Goal: Contribute content

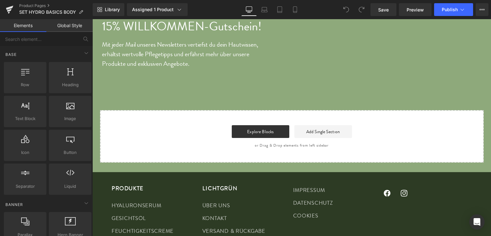
scroll to position [1502, 0]
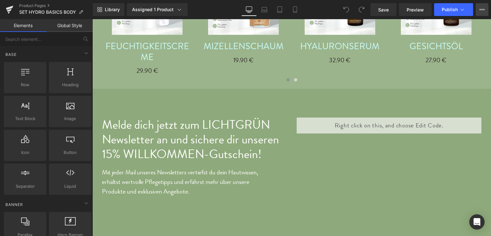
click at [481, 11] on icon at bounding box center [482, 9] width 5 height 5
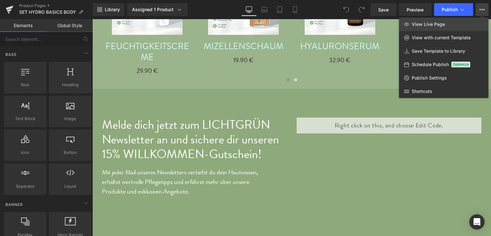
click at [462, 24] on link "View Live Page" at bounding box center [444, 24] width 90 height 13
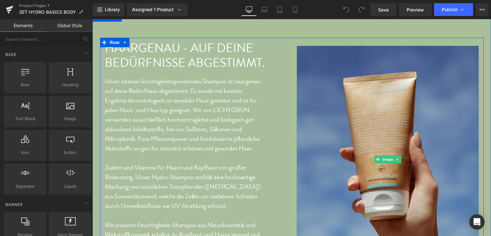
scroll to position [1180, 0]
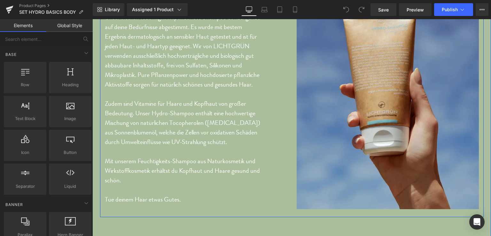
click at [287, 76] on div "HAARGENAU - AUF DEINE BEDÜRFNISSE ABGESTIMMT. Heading Unser intensiv feuchtigke…" at bounding box center [196, 95] width 192 height 237
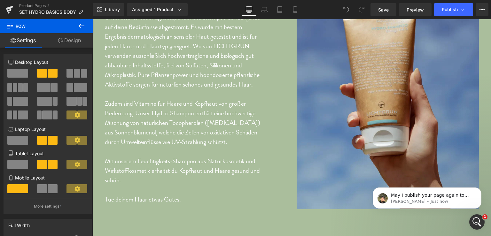
scroll to position [0, 0]
click at [481, 190] on icon "Dismiss notification" at bounding box center [480, 189] width 2 height 2
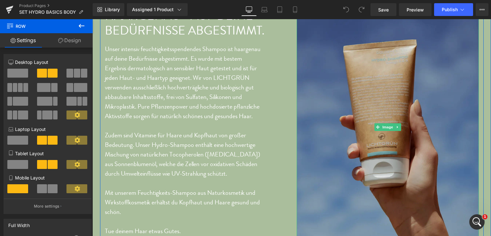
scroll to position [1148, 0]
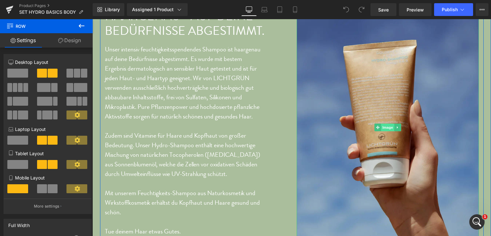
click at [385, 131] on span "Image" at bounding box center [387, 128] width 13 height 8
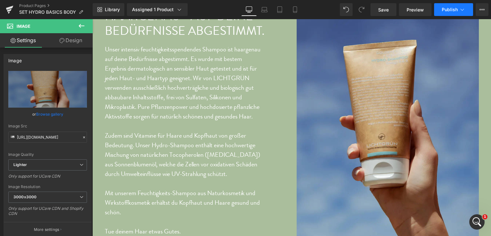
click at [446, 12] on span "Publish" at bounding box center [450, 9] width 16 height 5
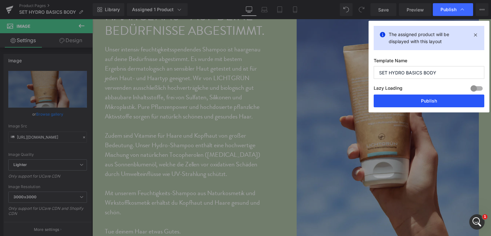
click at [426, 99] on button "Publish" at bounding box center [429, 101] width 111 height 13
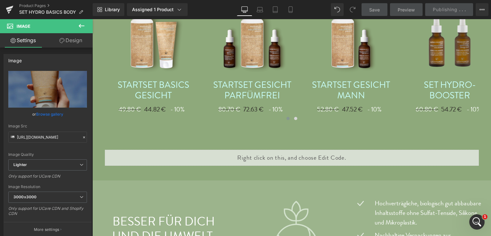
scroll to position [732, 0]
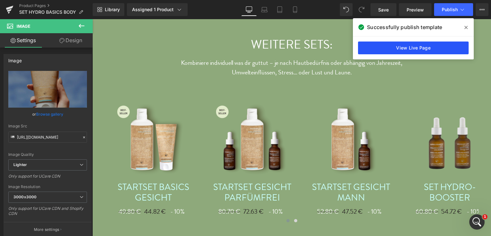
click at [401, 45] on link "View Live Page" at bounding box center [413, 48] width 111 height 13
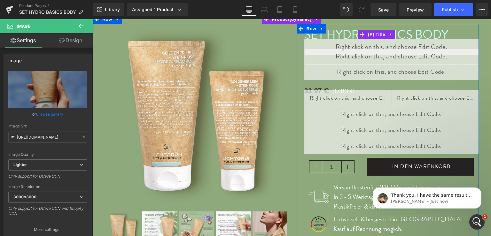
scroll to position [0, 0]
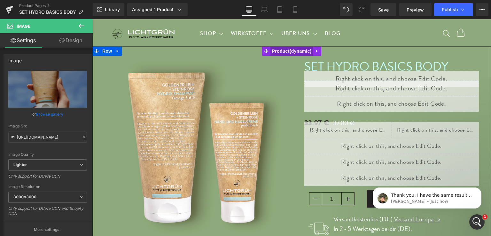
click at [292, 53] on span "Product" at bounding box center [292, 51] width 43 height 10
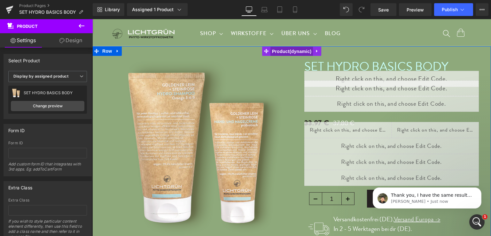
click at [292, 52] on span "Product" at bounding box center [292, 52] width 43 height 10
